Goal: Task Accomplishment & Management: Use online tool/utility

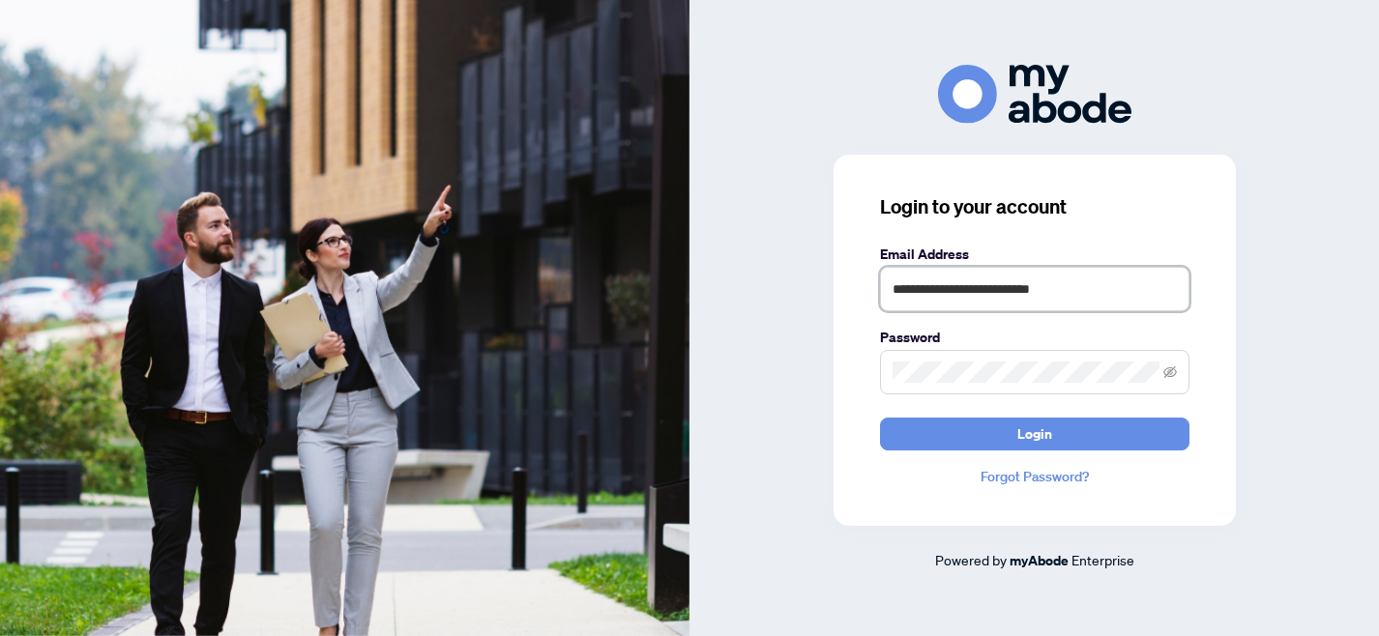
drag, startPoint x: 1082, startPoint y: 284, endPoint x: 843, endPoint y: 288, distance: 239.0
click at [843, 288] on div "**********" at bounding box center [1035, 340] width 402 height 371
type input "**********"
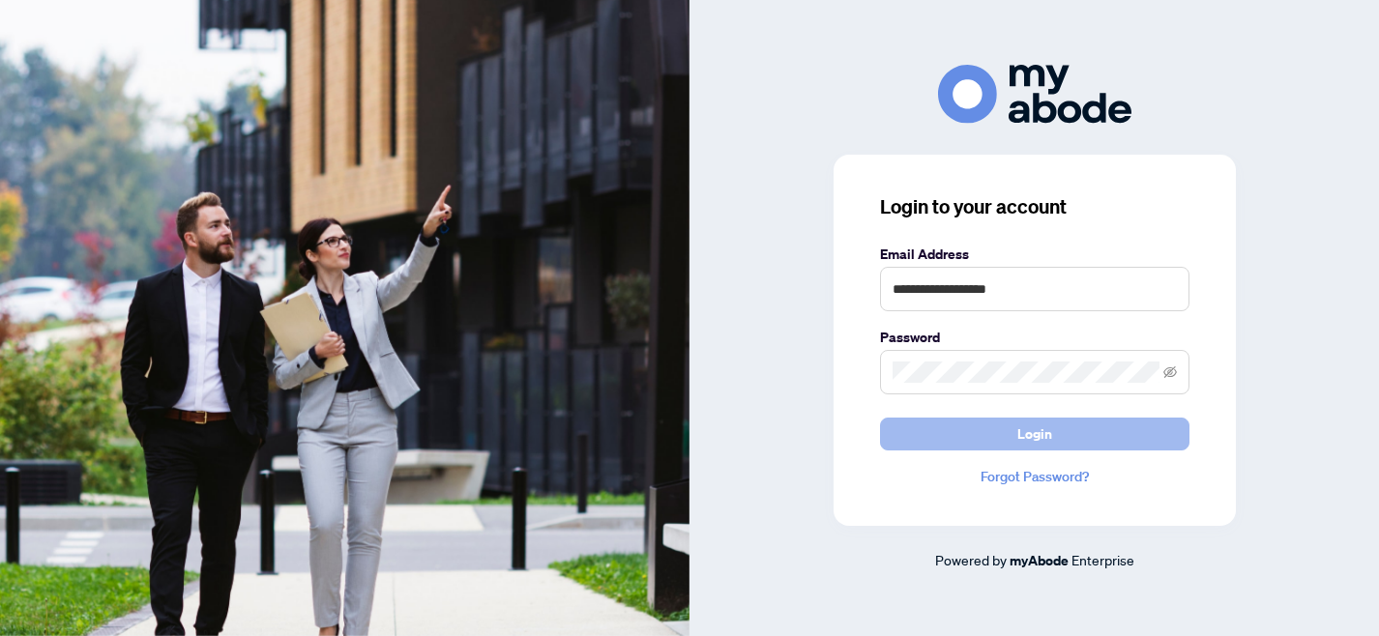
click at [1022, 434] on span "Login" at bounding box center [1035, 434] width 35 height 31
click at [1035, 437] on span "Login" at bounding box center [1035, 434] width 35 height 31
click at [1039, 434] on span "Login" at bounding box center [1035, 434] width 35 height 31
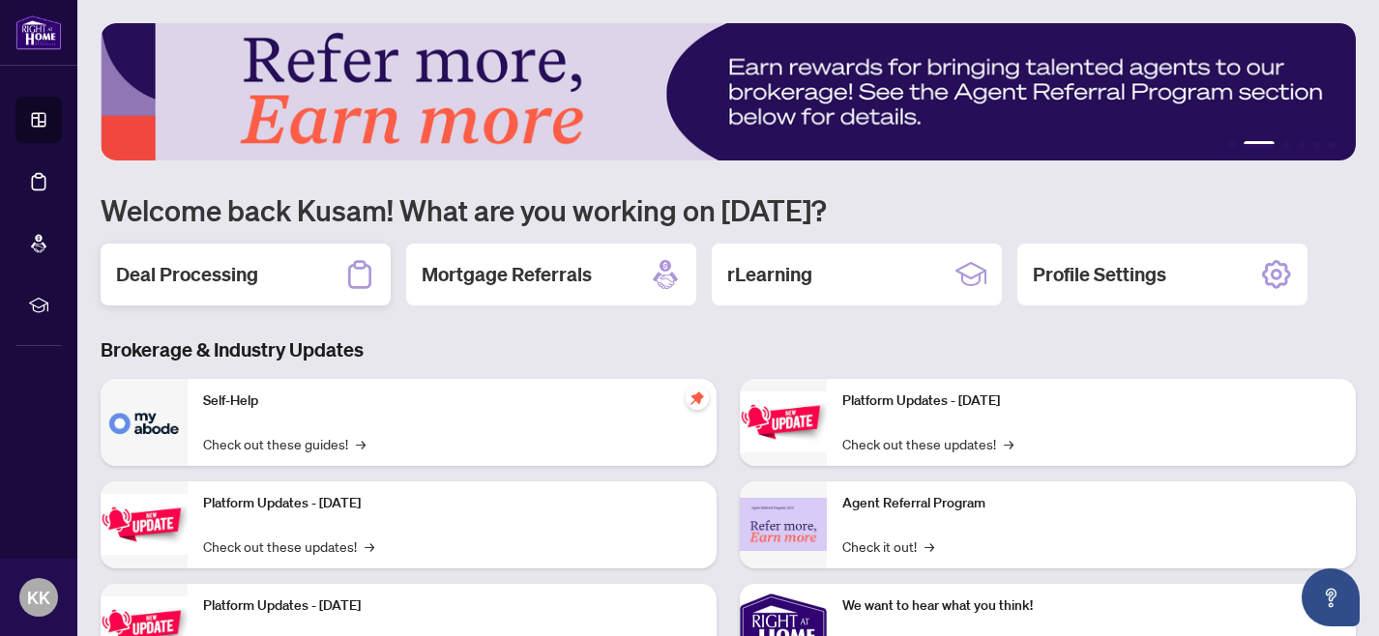
click at [232, 277] on h2 "Deal Processing" at bounding box center [187, 274] width 142 height 27
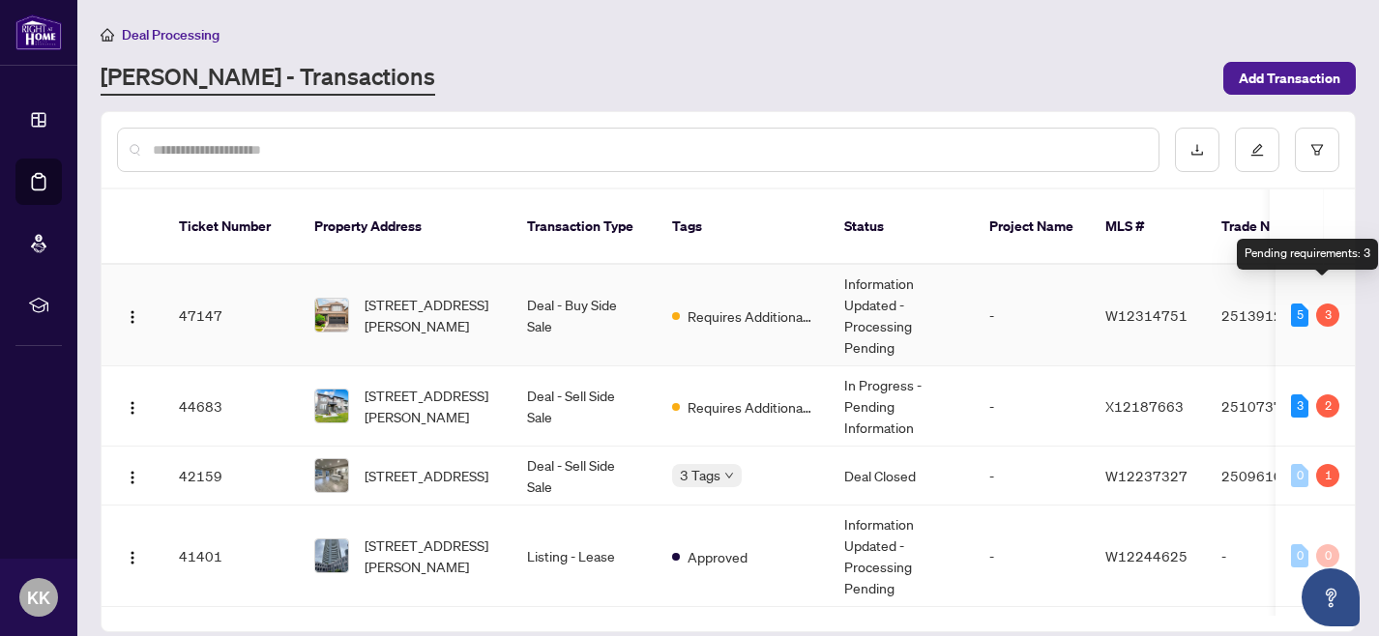
click at [1319, 304] on div "3" at bounding box center [1327, 315] width 23 height 23
click at [200, 299] on td "47147" at bounding box center [230, 316] width 135 height 102
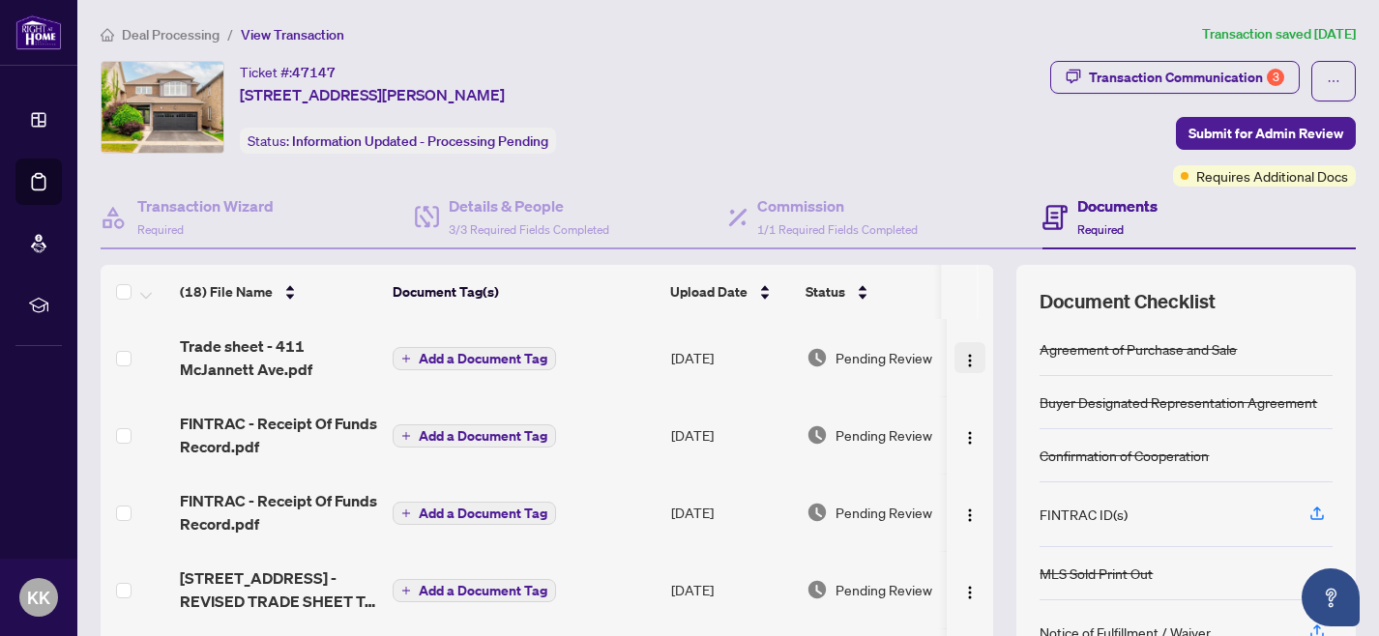
click at [965, 358] on img "button" at bounding box center [969, 360] width 15 height 15
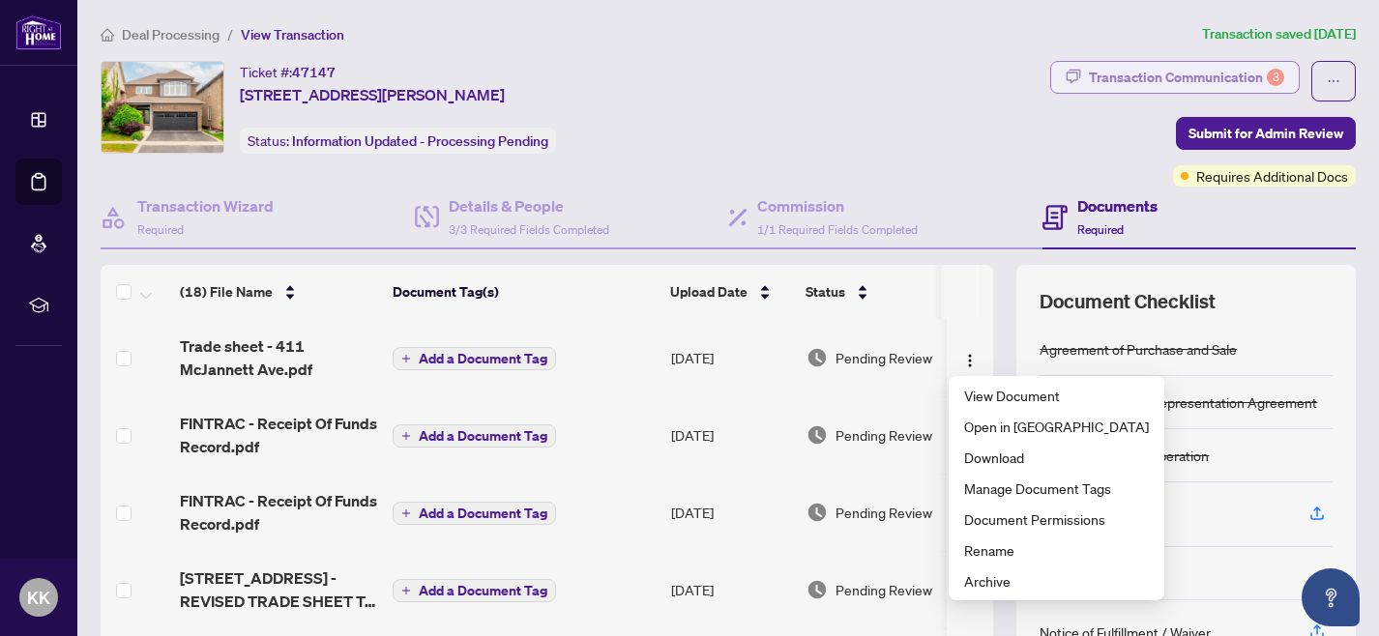
click at [1196, 76] on div "Transaction Communication 3" at bounding box center [1186, 77] width 195 height 31
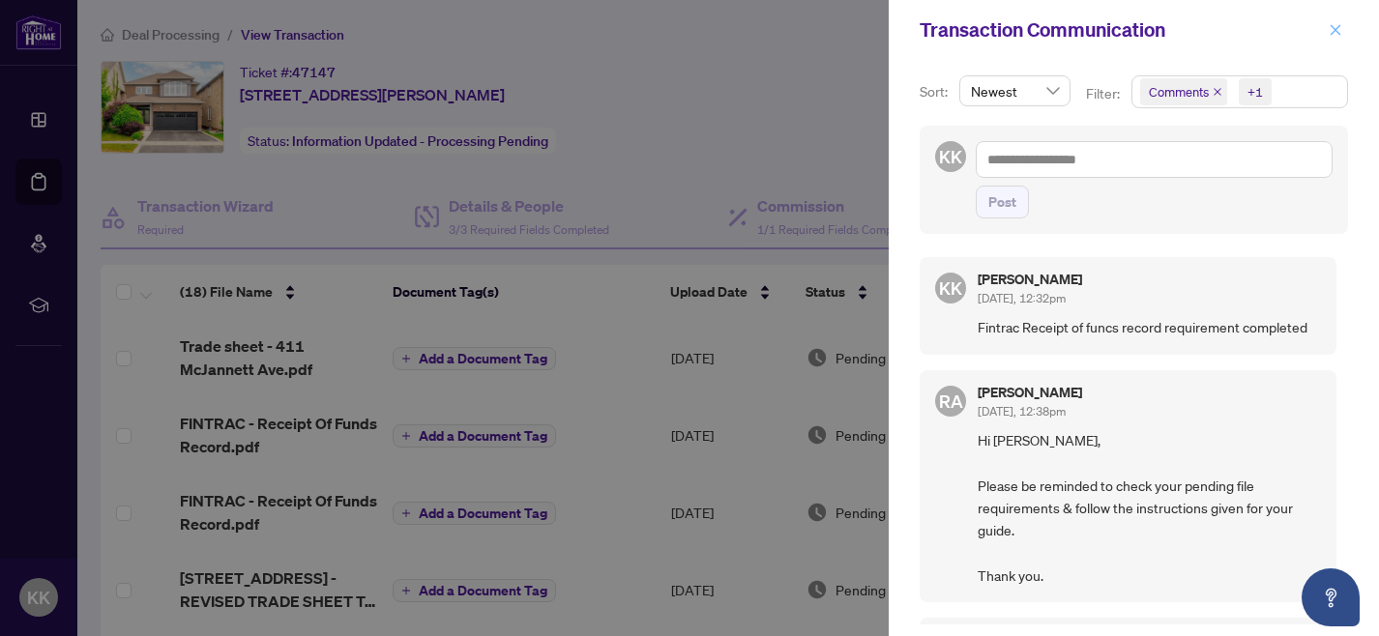
click at [1337, 30] on icon "close" at bounding box center [1336, 30] width 14 height 14
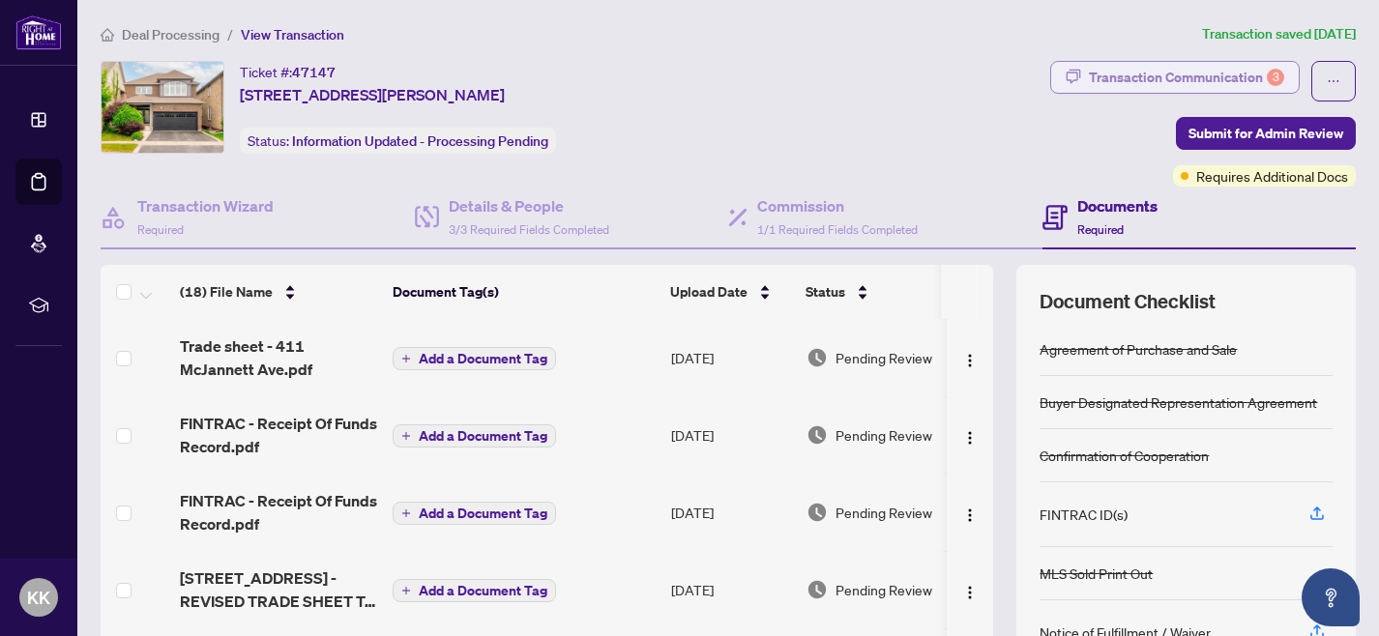
click at [1158, 79] on div "Transaction Communication 3" at bounding box center [1186, 77] width 195 height 31
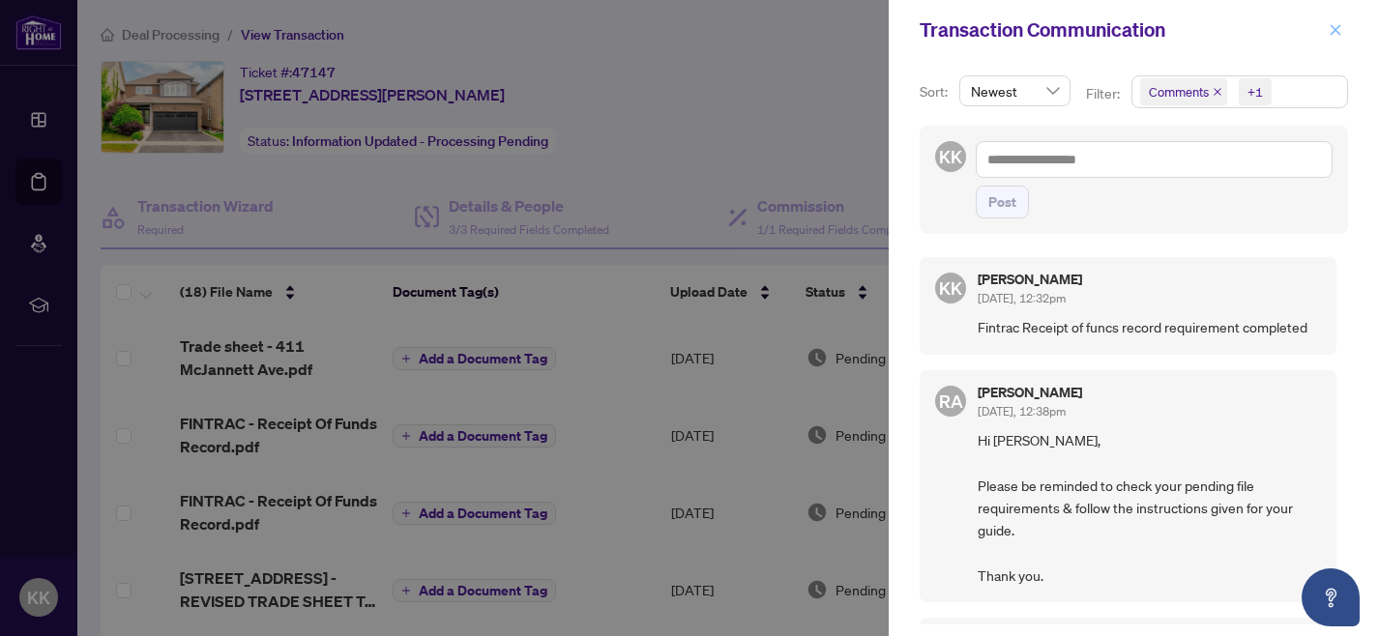
click at [1333, 33] on icon "close" at bounding box center [1336, 29] width 11 height 11
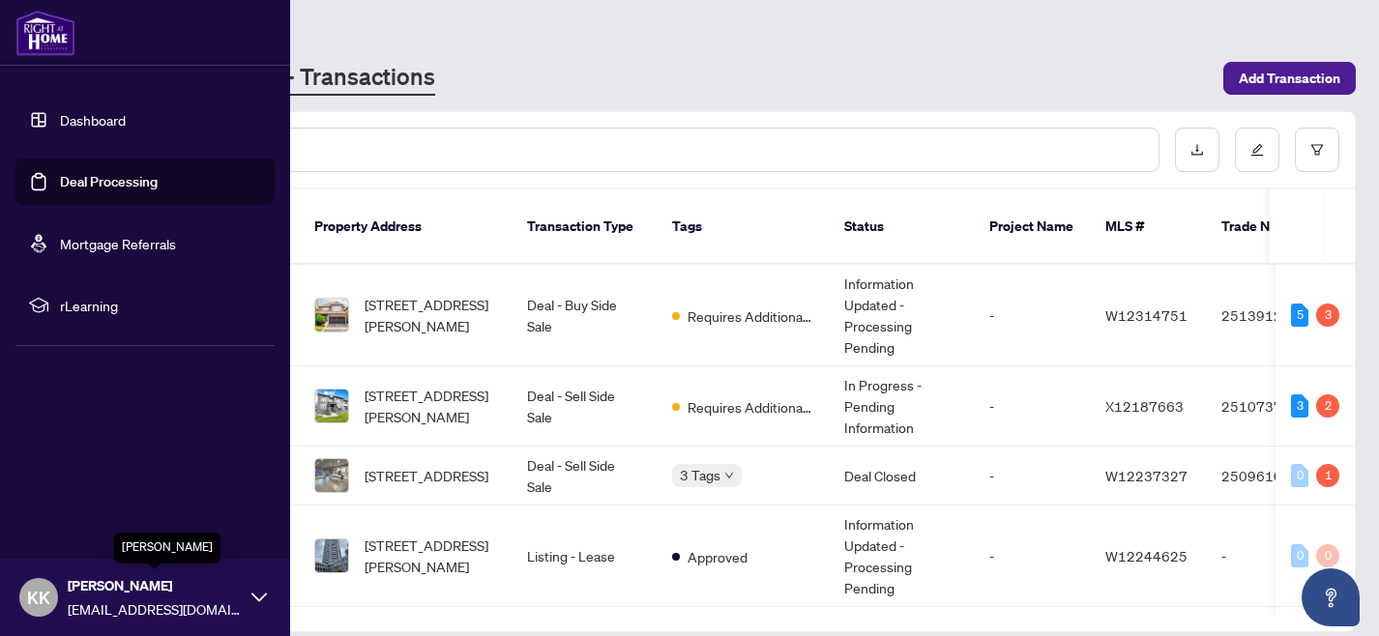
click at [149, 587] on span "Kusam Kang" at bounding box center [155, 586] width 174 height 21
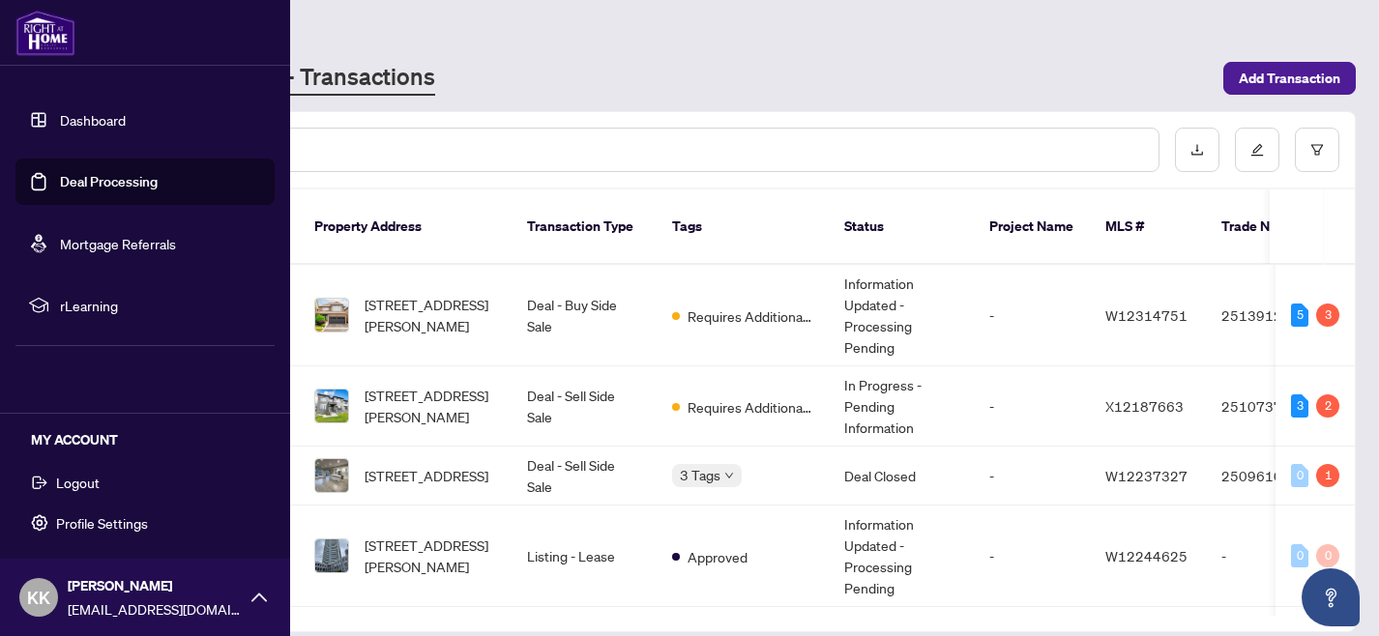
click at [72, 488] on span "Logout" at bounding box center [78, 482] width 44 height 31
